Goal: Find specific page/section: Find specific page/section

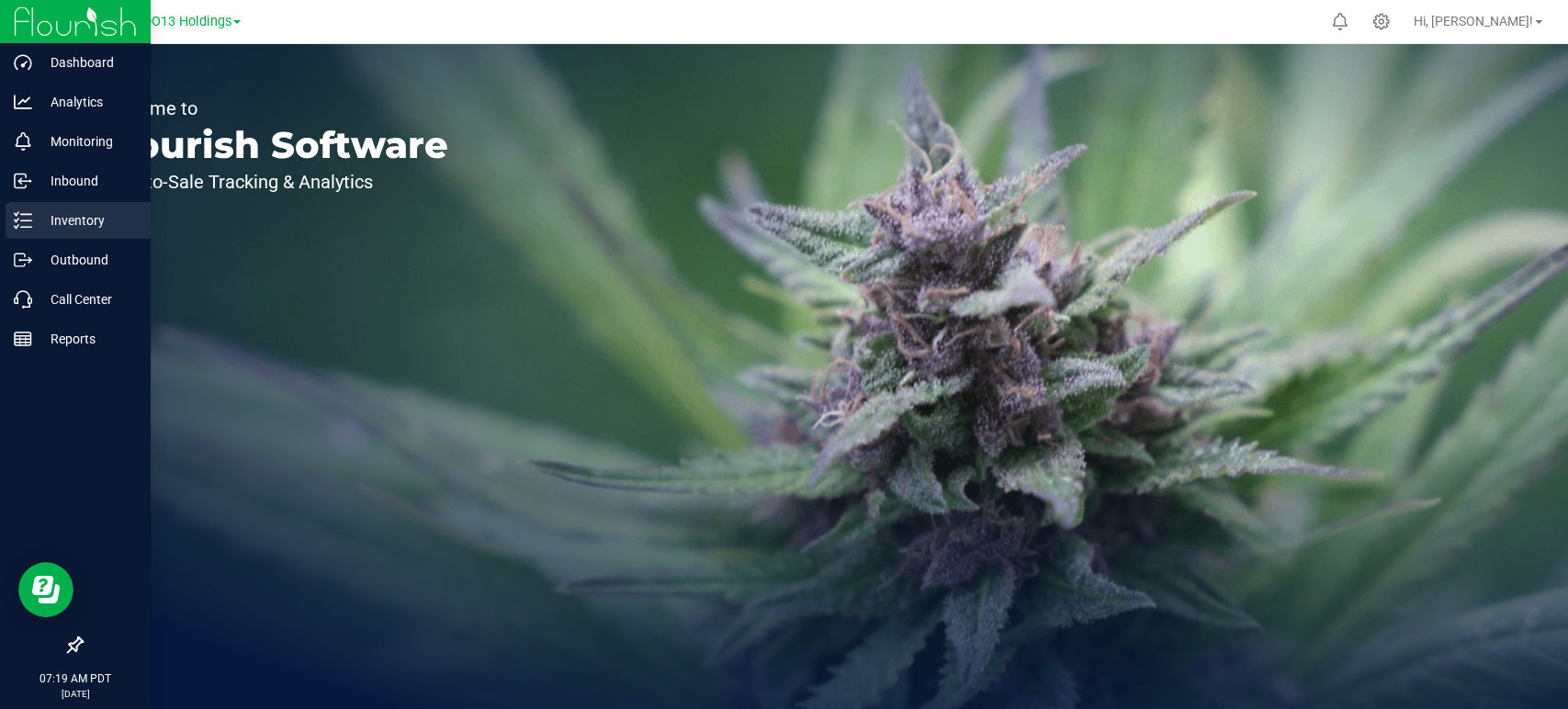
click at [92, 204] on div "Inventory" at bounding box center [78, 221] width 145 height 37
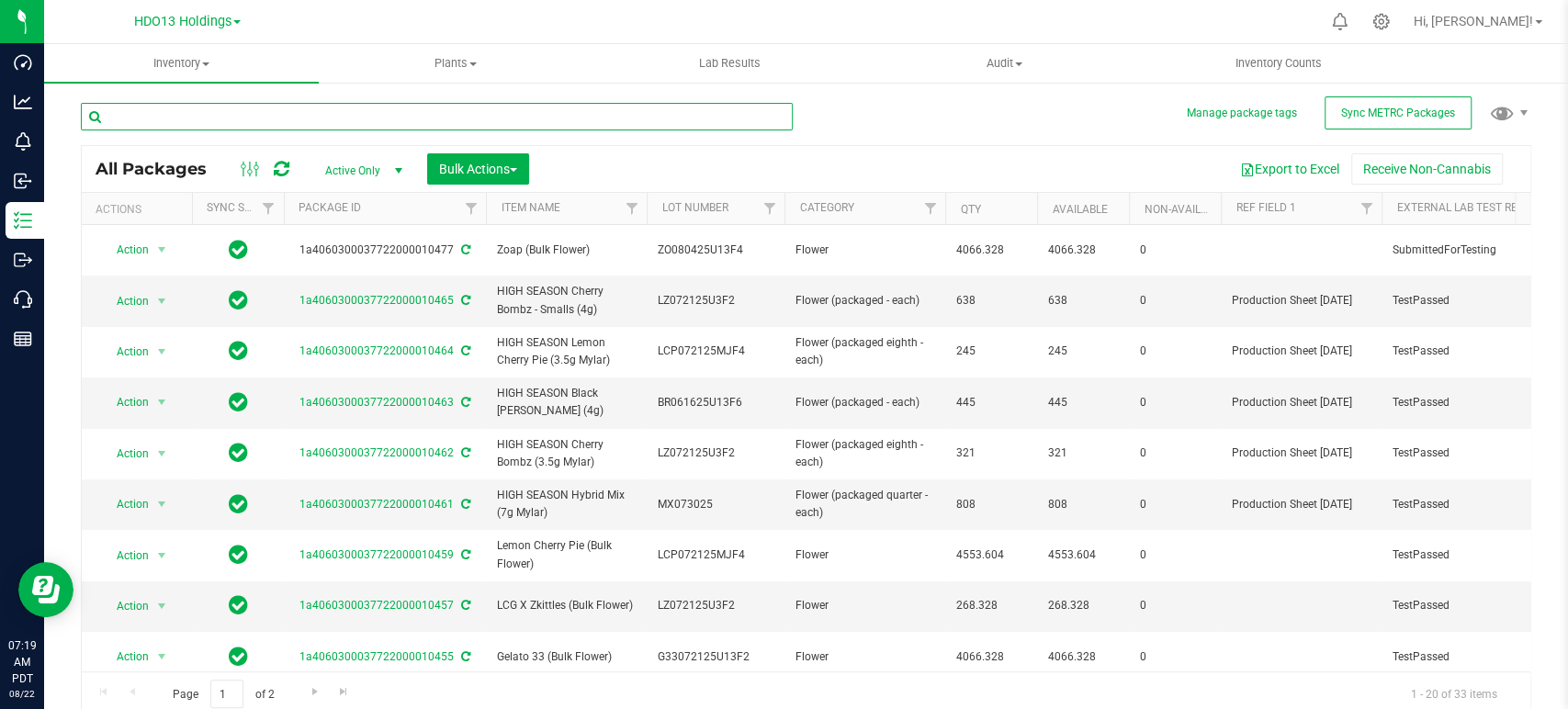
click at [367, 113] on input "text" at bounding box center [436, 116] width 712 height 27
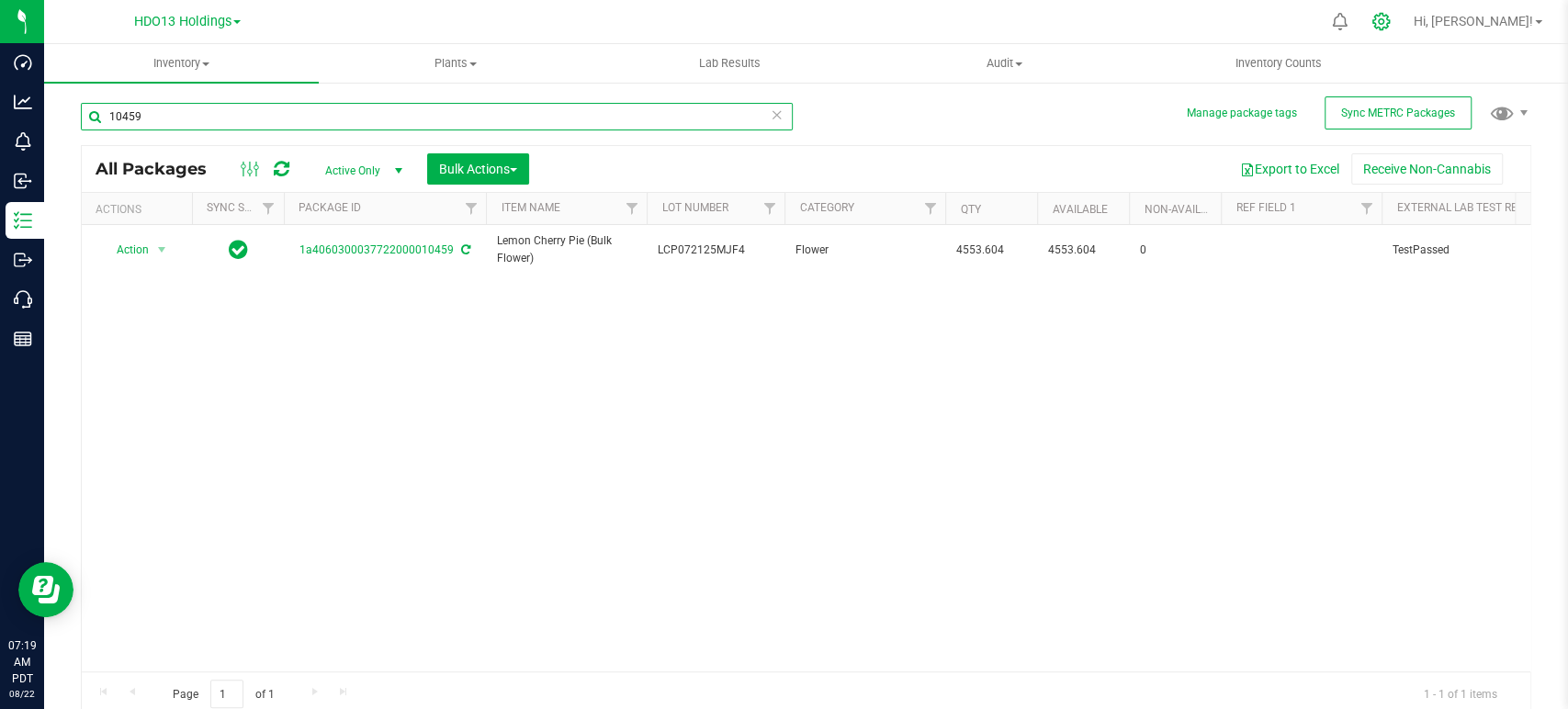
type input "10459"
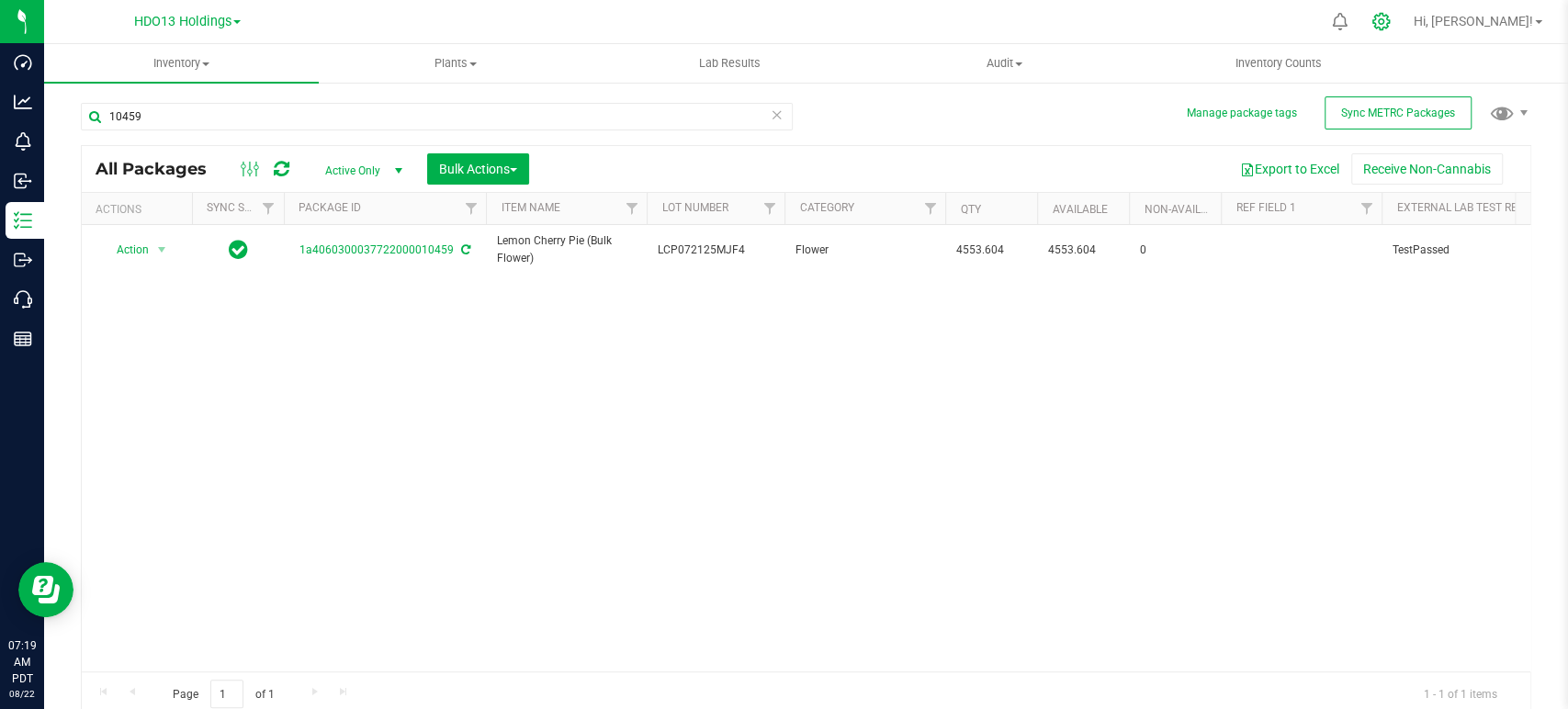
click at [1391, 18] on icon at bounding box center [1381, 21] width 19 height 19
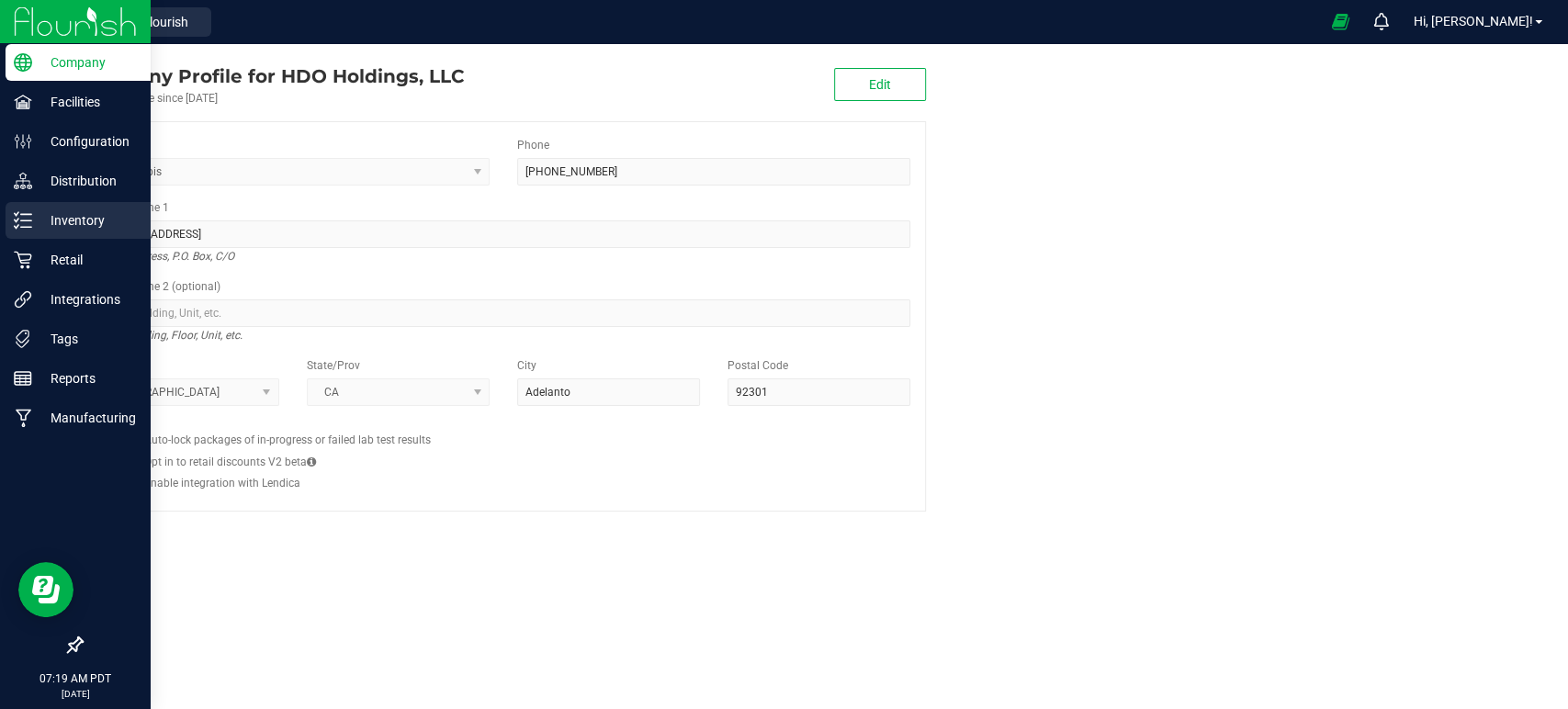
click at [98, 231] on div "Inventory" at bounding box center [78, 221] width 145 height 37
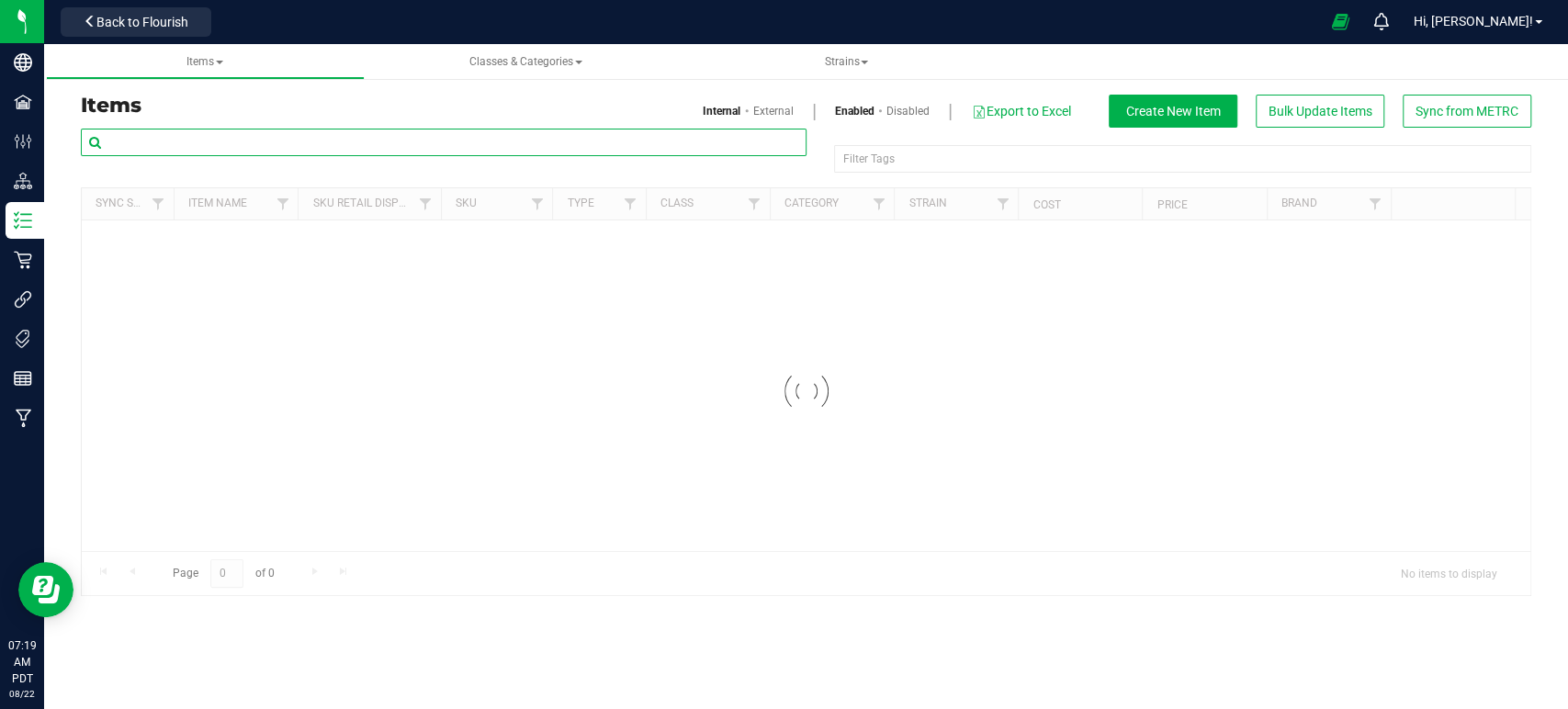
click at [488, 144] on input "text" at bounding box center [443, 142] width 725 height 27
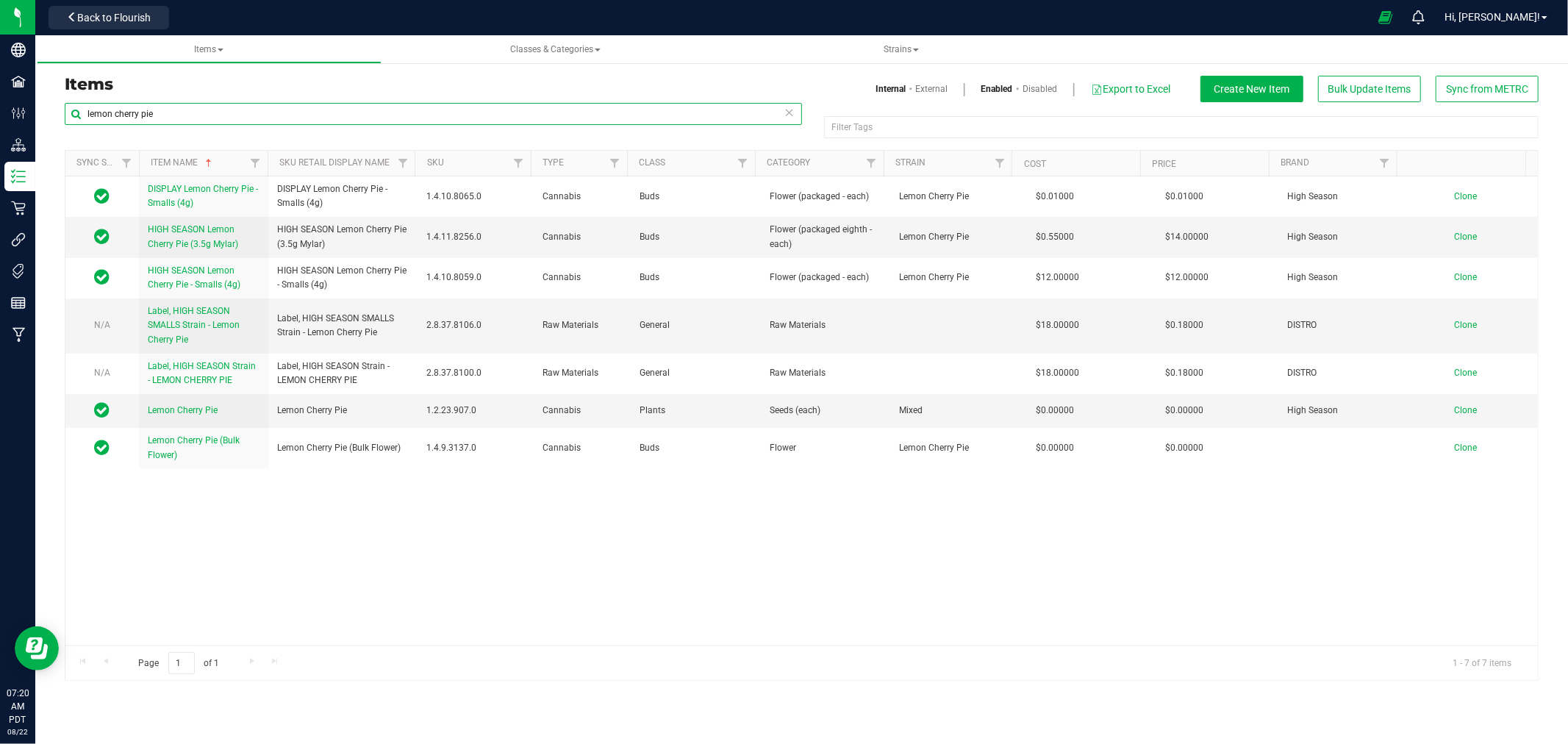
type input "lemon cherry pie"
